Goal: Communication & Community: Participate in discussion

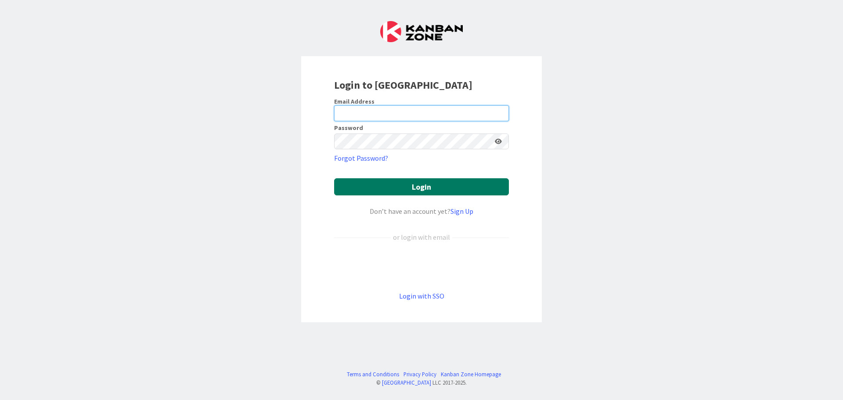
type input "[EMAIL_ADDRESS][DOMAIN_NAME]"
click at [427, 192] on button "Login" at bounding box center [421, 186] width 175 height 17
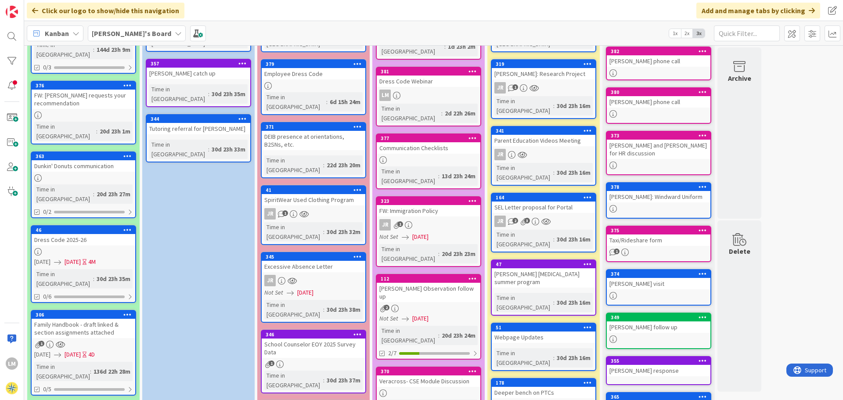
scroll to position [176, 0]
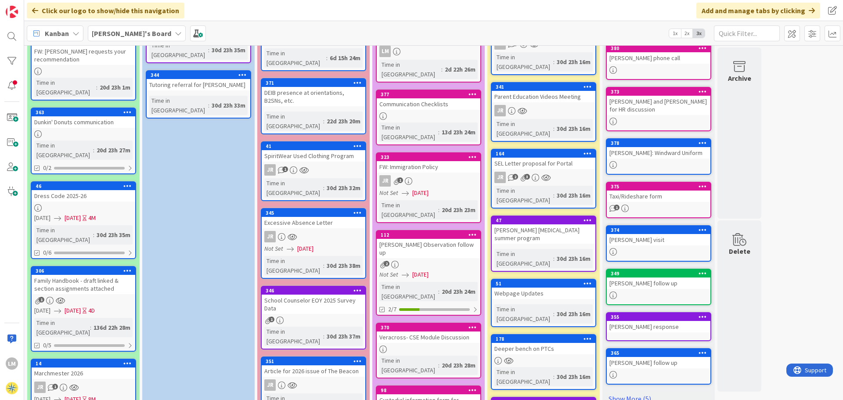
click at [412, 331] on div "Veracross- CSE Module Discussion" at bounding box center [429, 336] width 104 height 11
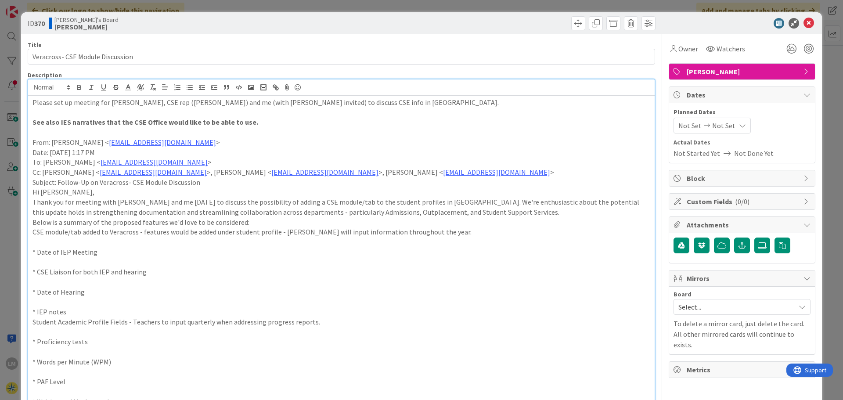
click at [191, 106] on p "Please set up meeting for [PERSON_NAME], CSE rep ([PERSON_NAME]) and me (with […" at bounding box center [341, 102] width 618 height 10
click at [803, 25] on icon at bounding box center [808, 23] width 11 height 11
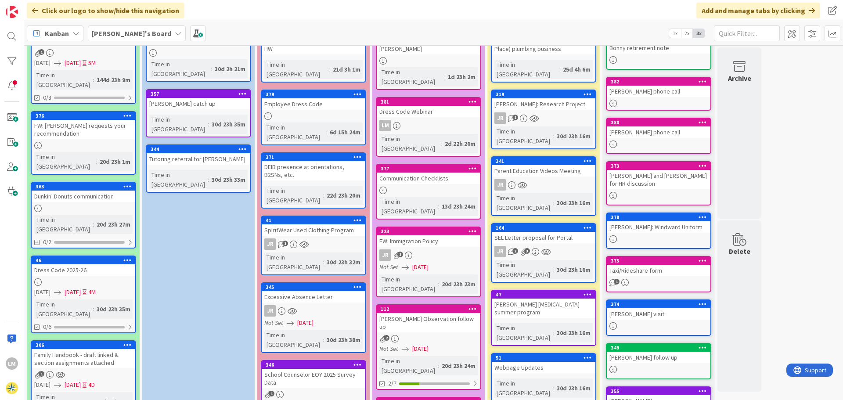
scroll to position [176, 0]
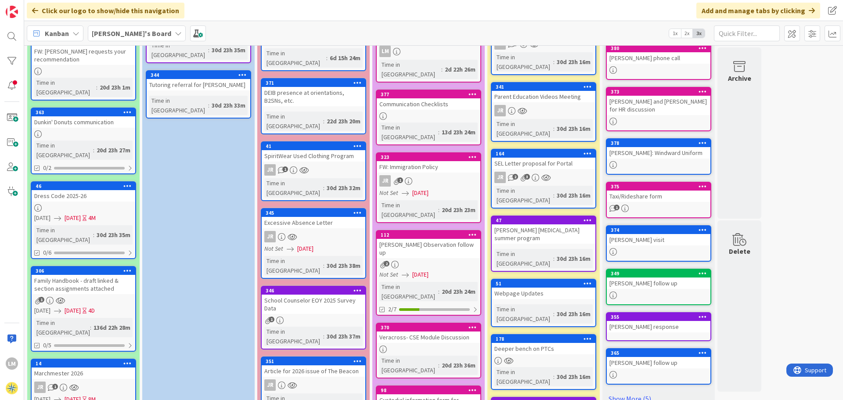
click at [180, 205] on div "Urgent/Not Important Keep cards that are not ready yet to start working on. The…" at bounding box center [198, 274] width 112 height 778
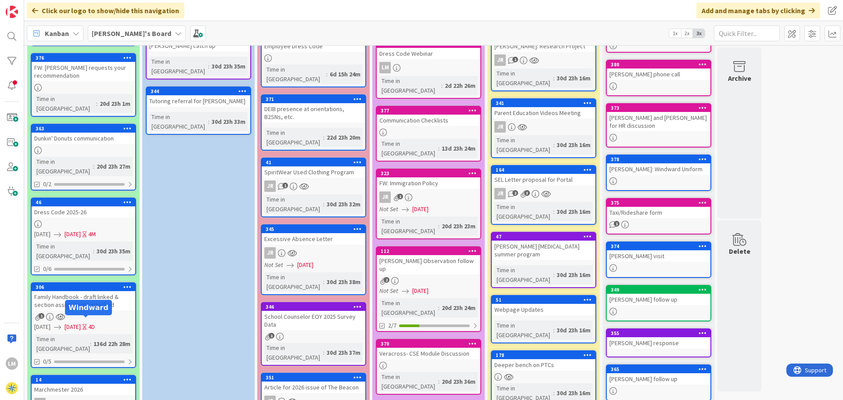
scroll to position [263, 0]
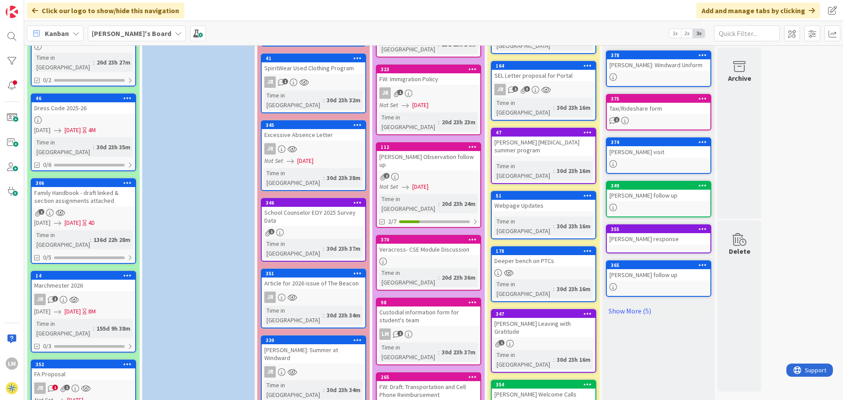
click at [187, 110] on div "Urgent/Not Important Keep cards that are not ready yet to start working on. The…" at bounding box center [198, 186] width 112 height 778
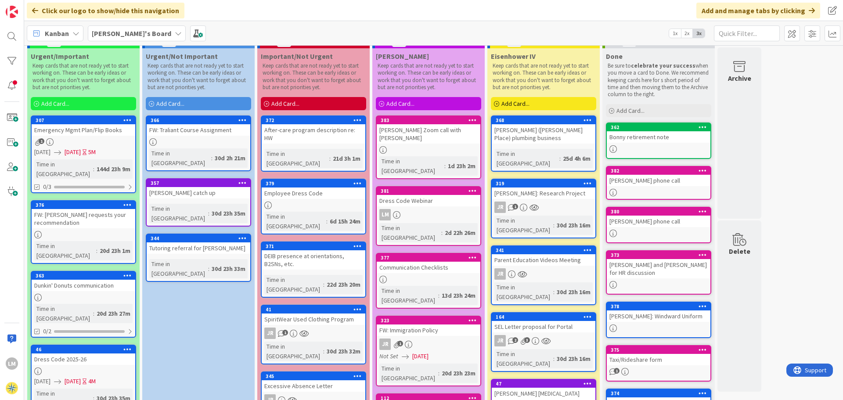
scroll to position [0, 0]
